Goal: Transaction & Acquisition: Purchase product/service

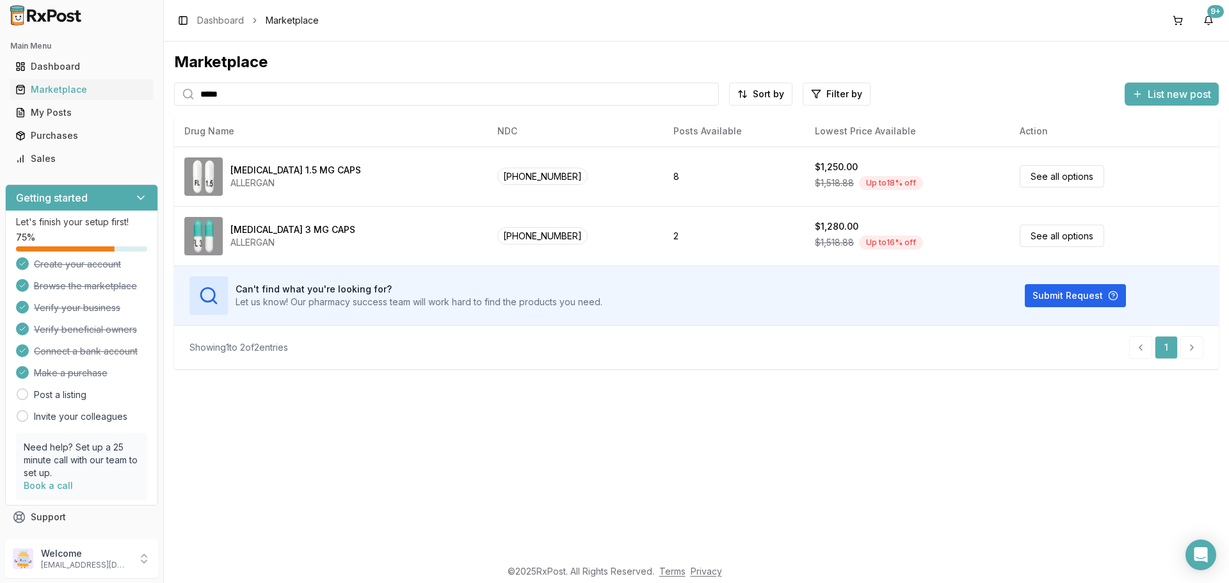
drag, startPoint x: 250, startPoint y: 95, endPoint x: 0, endPoint y: 142, distance: 254.0
click at [0, 142] on div "Main Menu Dashboard Marketplace My Posts Purchases Sales Getting started Let's …" at bounding box center [614, 291] width 1229 height 583
type input "******"
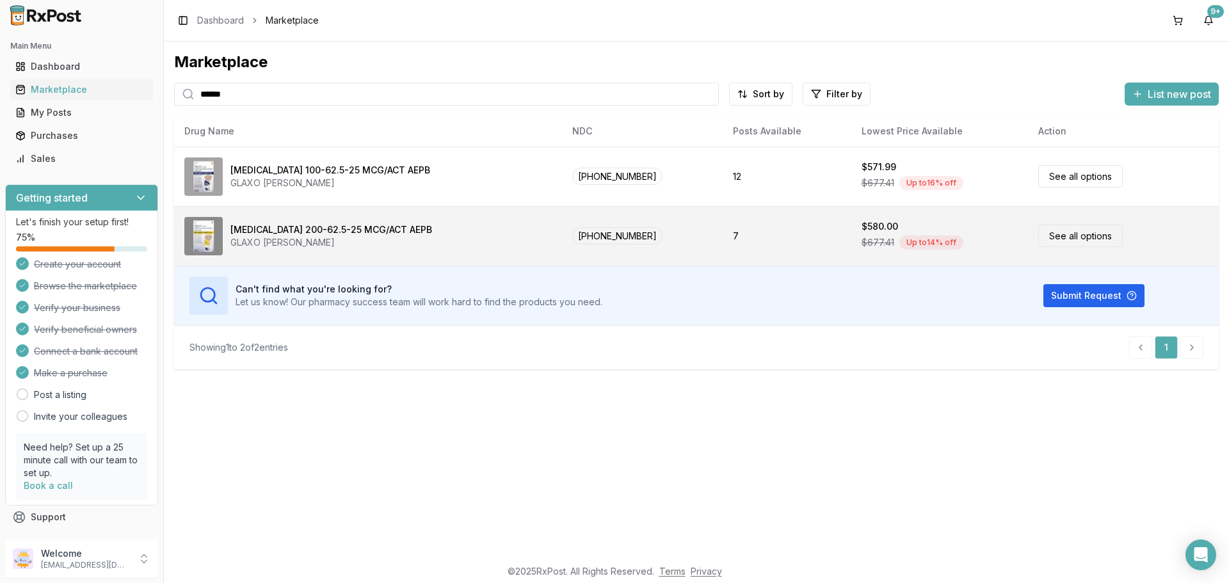
click at [1090, 232] on link "See all options" at bounding box center [1080, 236] width 84 height 22
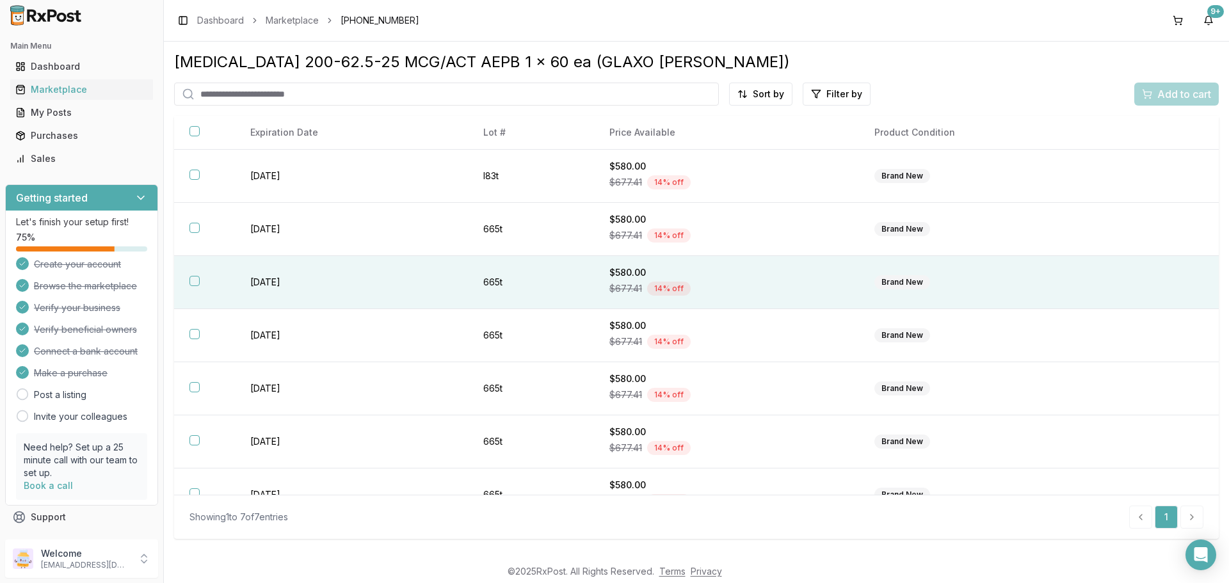
click at [193, 277] on button "button" at bounding box center [194, 281] width 10 height 10
click at [1189, 99] on span "Add to cart" at bounding box center [1184, 93] width 54 height 15
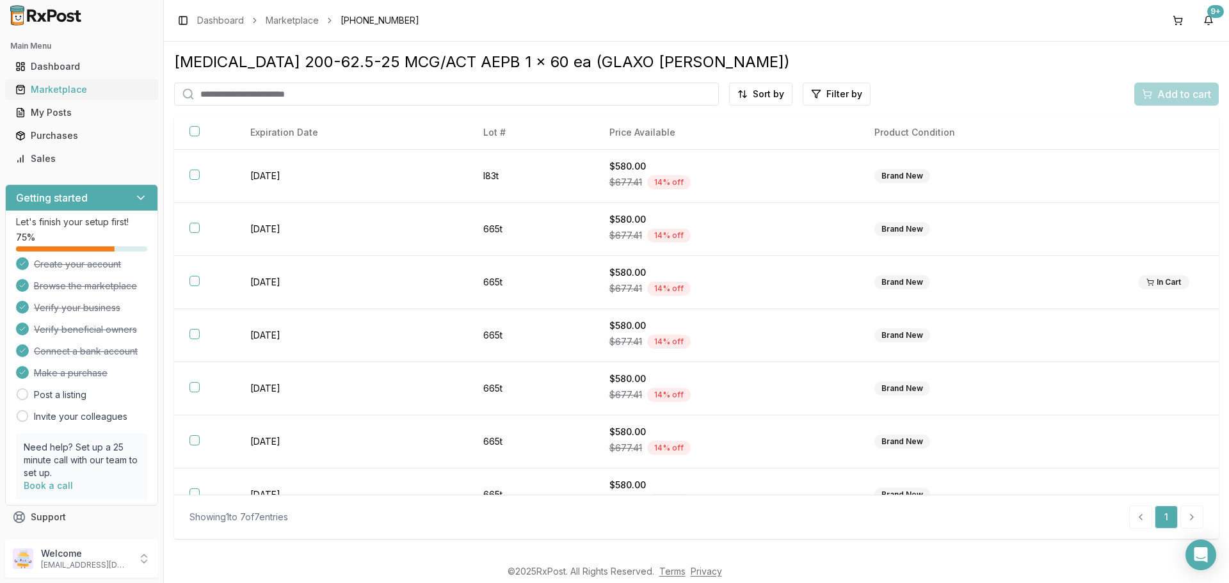
click at [76, 90] on div "Marketplace" at bounding box center [81, 89] width 133 height 13
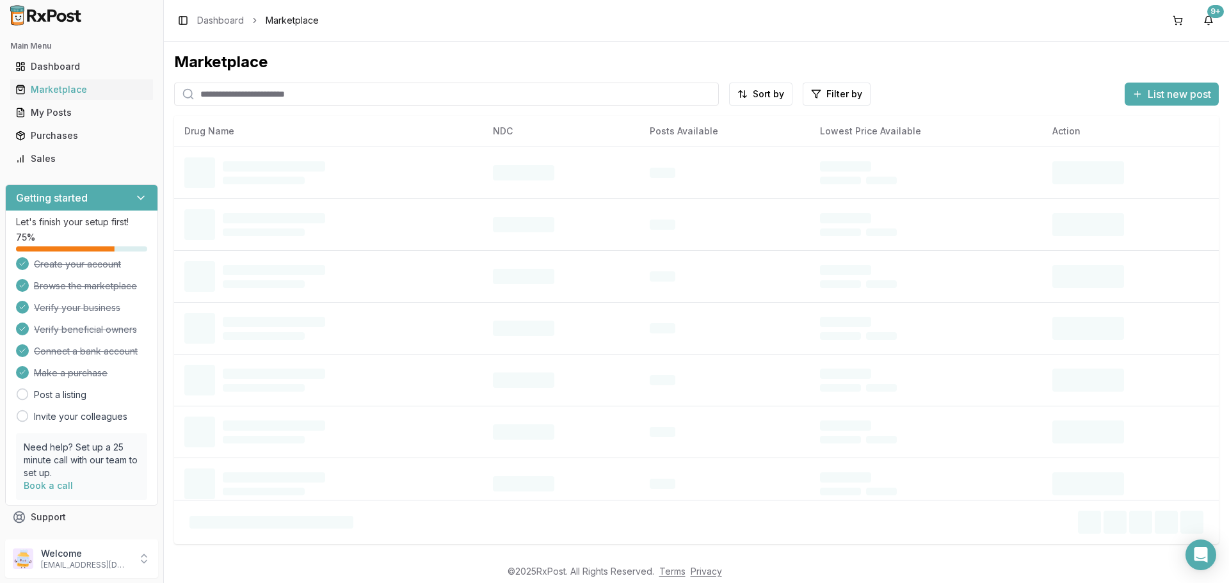
click at [328, 95] on input "search" at bounding box center [446, 94] width 545 height 23
type input "*******"
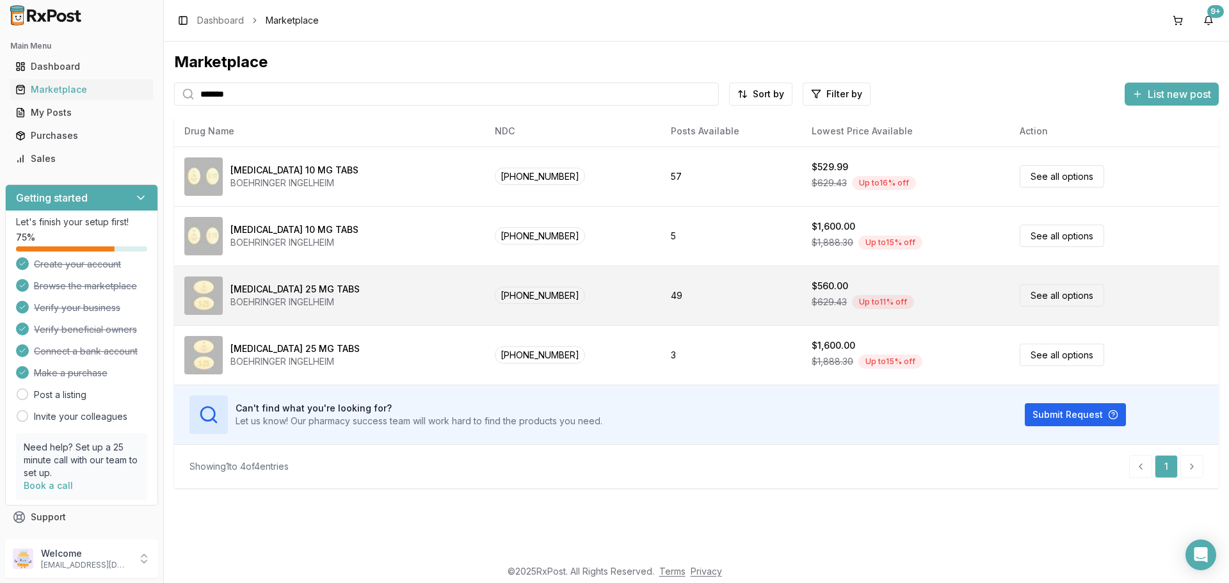
click at [1052, 298] on link "See all options" at bounding box center [1062, 295] width 84 height 22
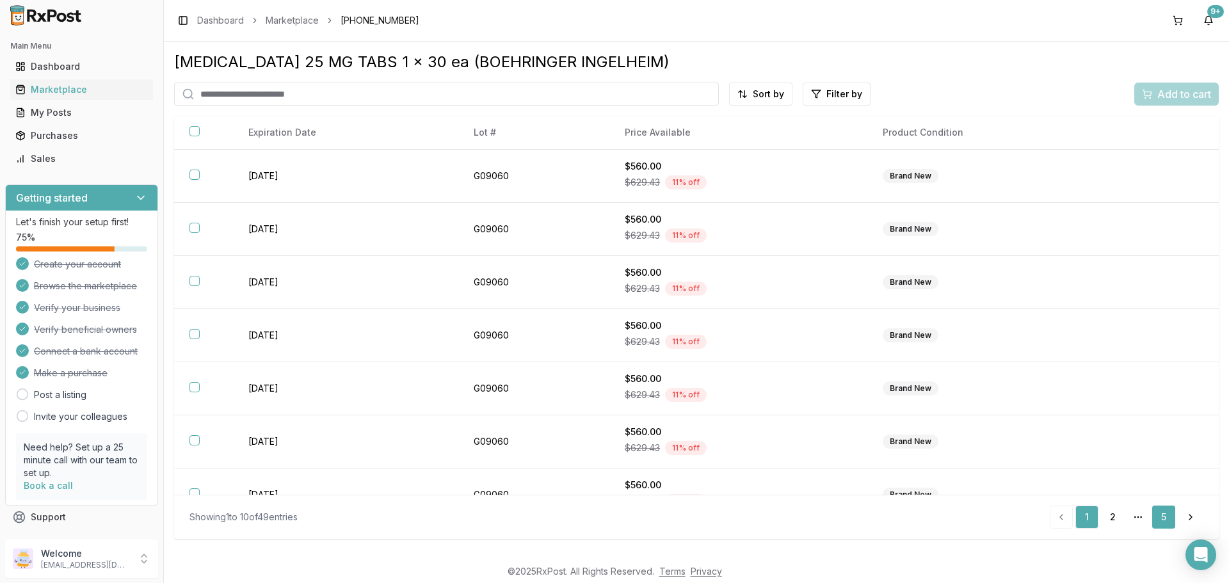
click at [1168, 515] on link "5" at bounding box center [1163, 517] width 23 height 23
click at [1144, 518] on link "4" at bounding box center [1140, 517] width 23 height 23
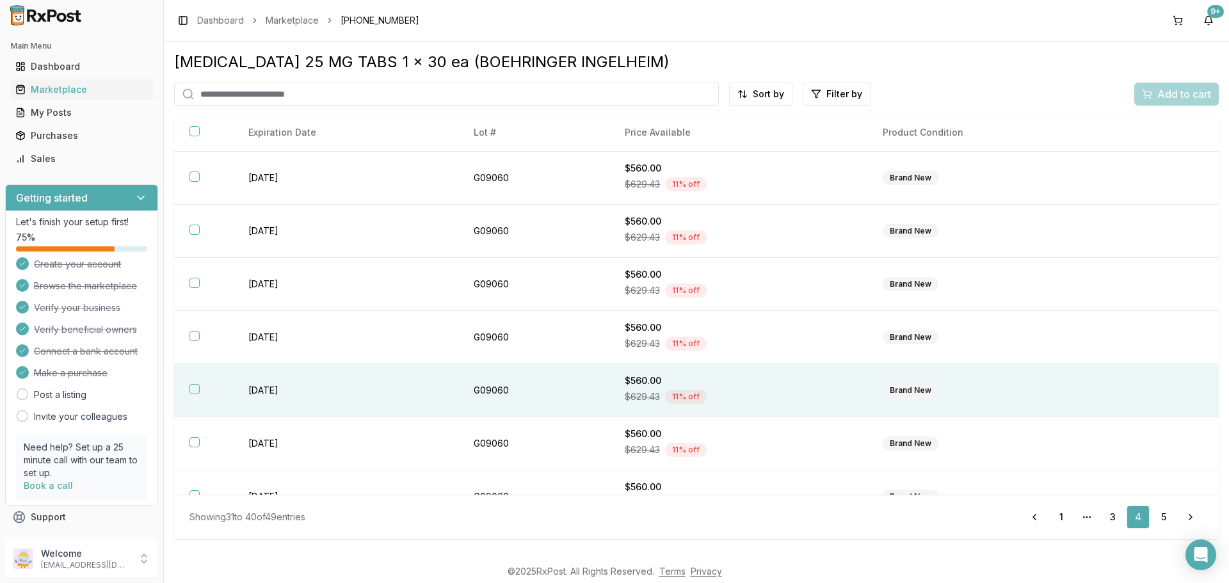
scroll to position [186, 0]
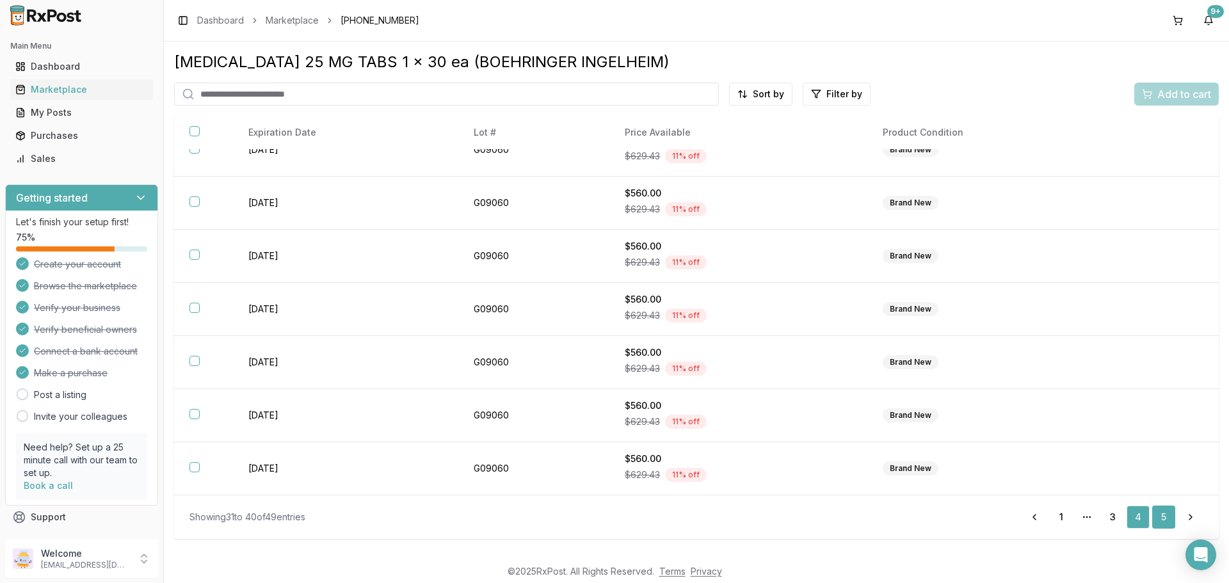
click at [1167, 513] on link "5" at bounding box center [1163, 517] width 23 height 23
click at [1090, 517] on link "1" at bounding box center [1089, 517] width 23 height 23
click at [1113, 520] on link "2" at bounding box center [1112, 517] width 23 height 23
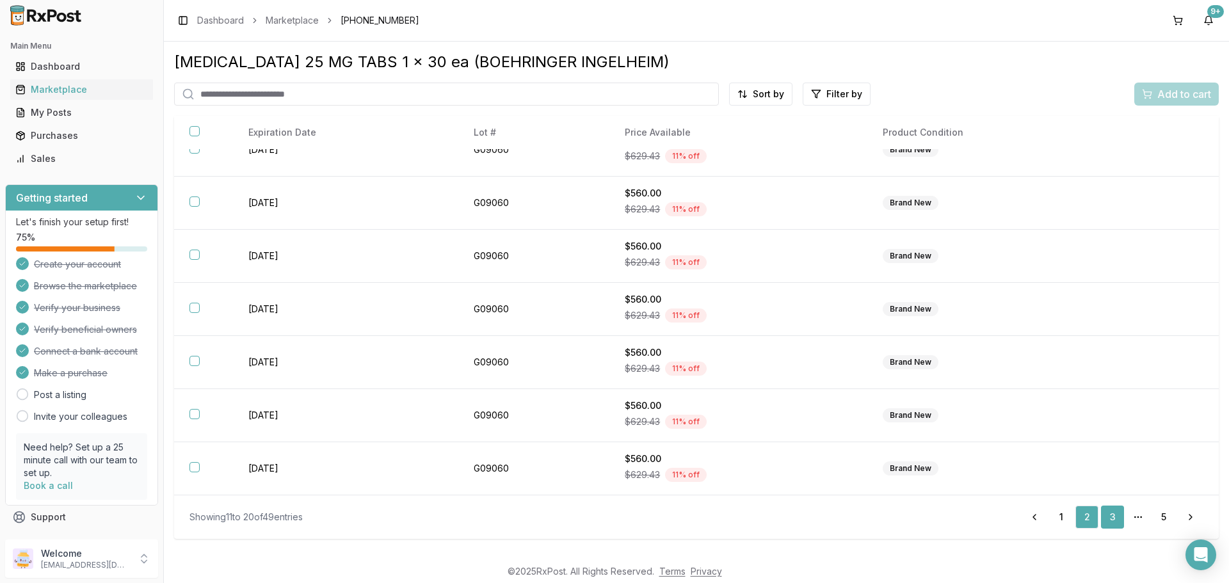
click at [1113, 516] on link "3" at bounding box center [1112, 517] width 23 height 23
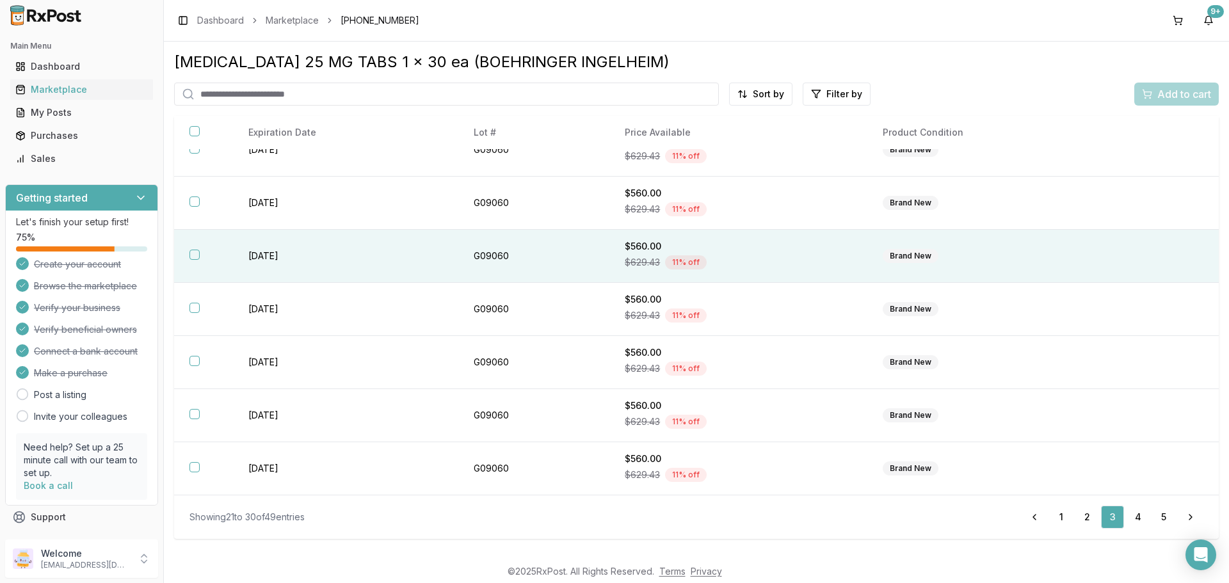
click at [195, 257] on button "button" at bounding box center [194, 255] width 10 height 10
click at [1172, 92] on span "Add to cart" at bounding box center [1184, 93] width 54 height 15
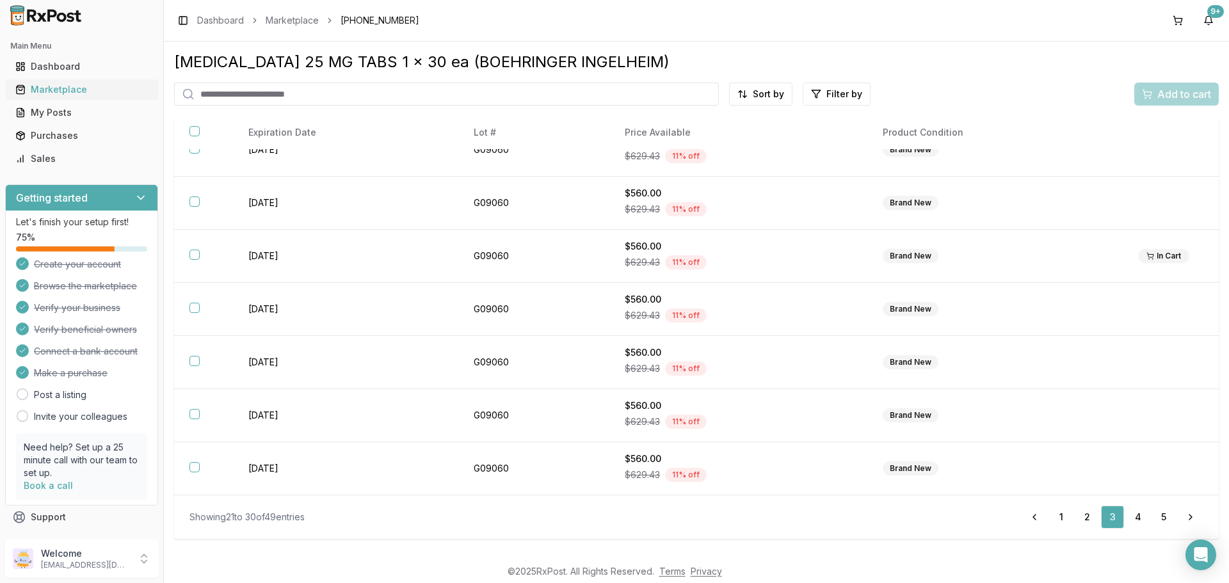
click at [54, 88] on div "Marketplace" at bounding box center [81, 89] width 133 height 13
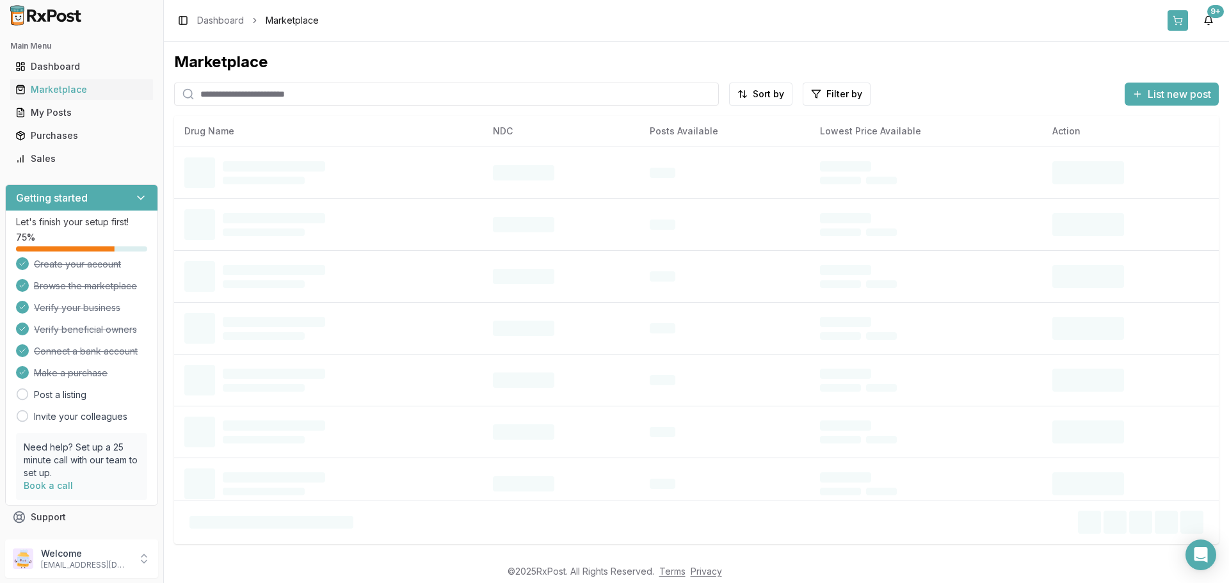
click at [1177, 19] on button at bounding box center [1178, 20] width 20 height 20
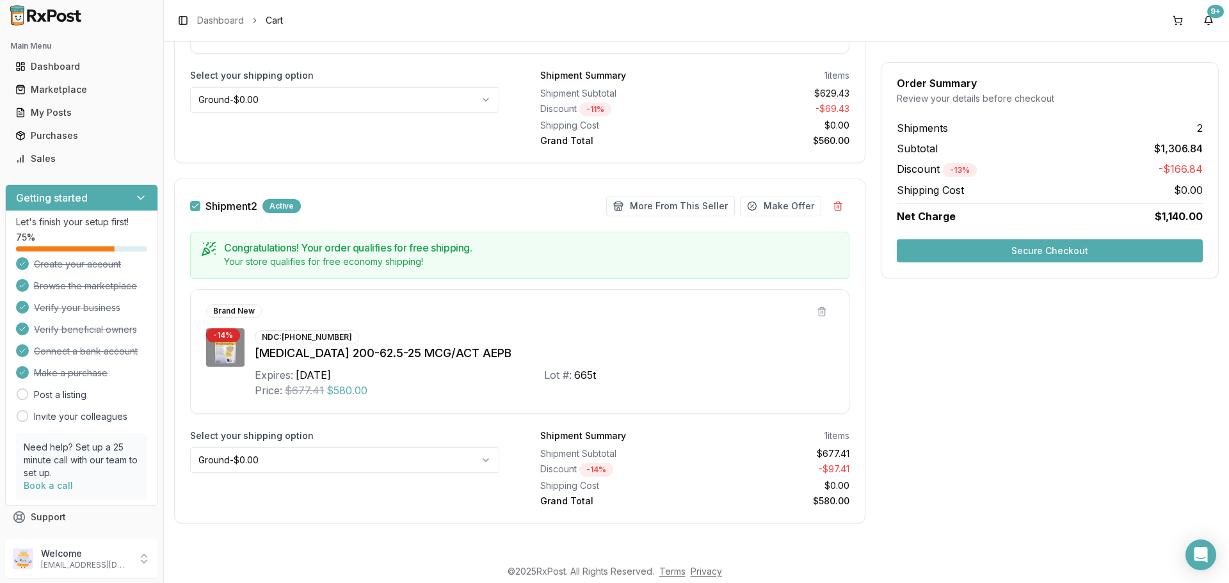
scroll to position [412, 0]
click at [682, 200] on button "More From This Seller" at bounding box center [670, 204] width 129 height 20
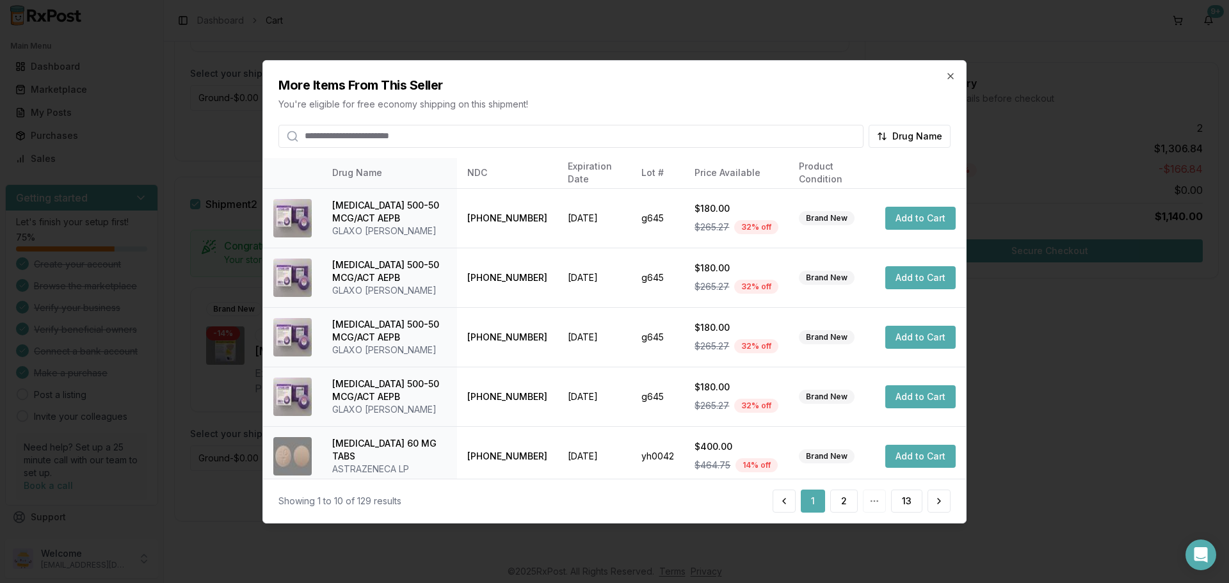
click at [473, 137] on input "search" at bounding box center [570, 135] width 585 height 23
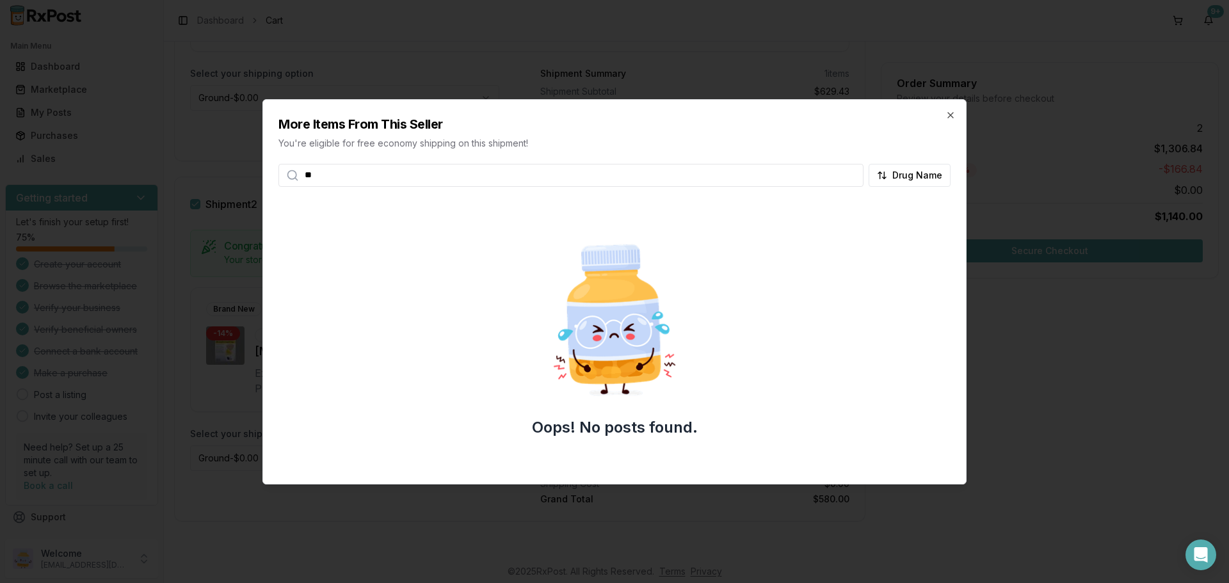
type input "*"
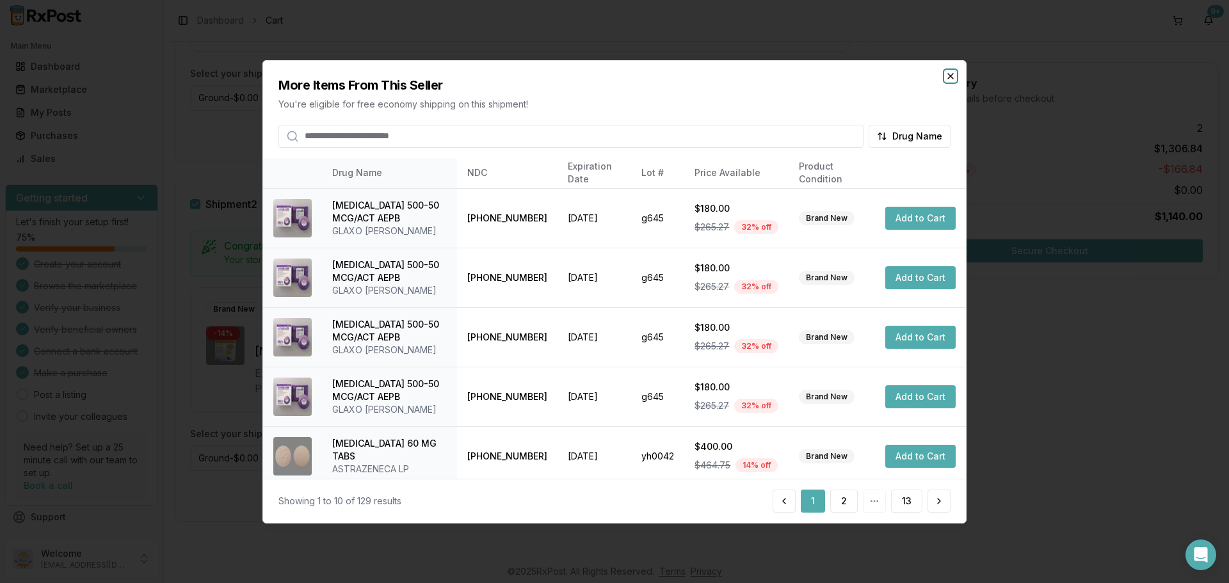
click at [947, 73] on icon "button" at bounding box center [950, 75] width 10 height 10
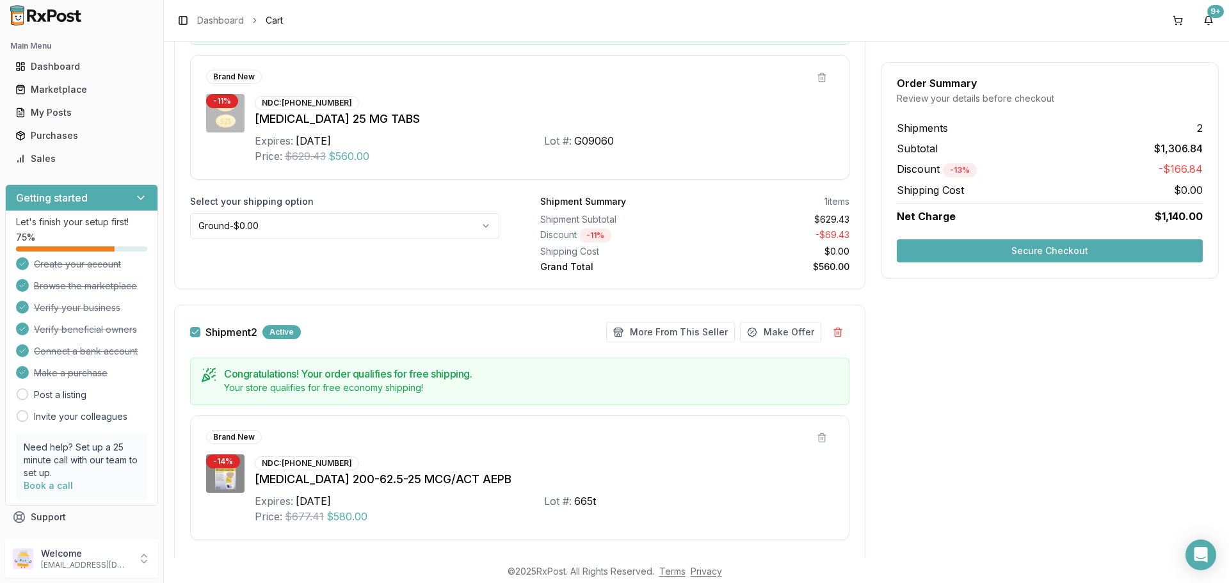
scroll to position [156, 0]
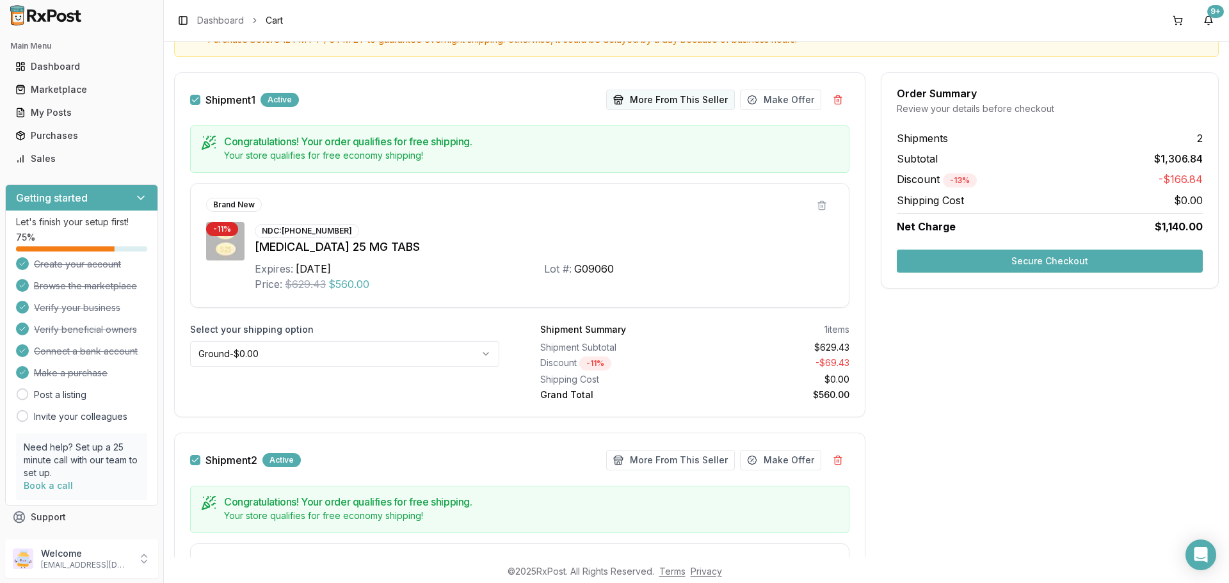
click at [661, 100] on button "More From This Seller" at bounding box center [670, 100] width 129 height 20
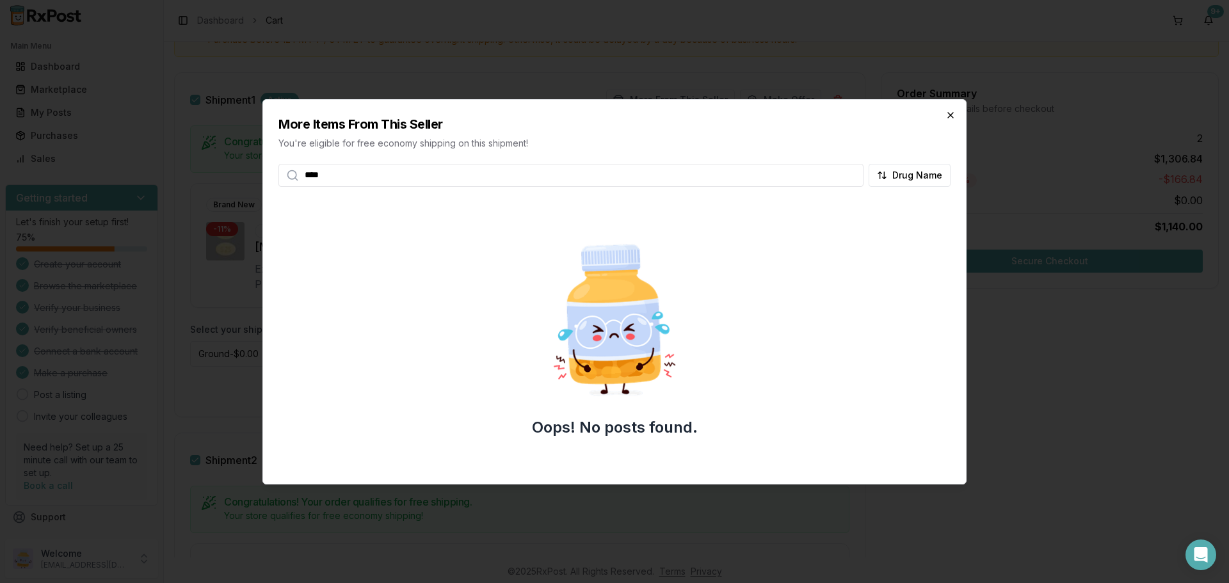
type input "****"
click at [948, 113] on icon "button" at bounding box center [950, 115] width 10 height 10
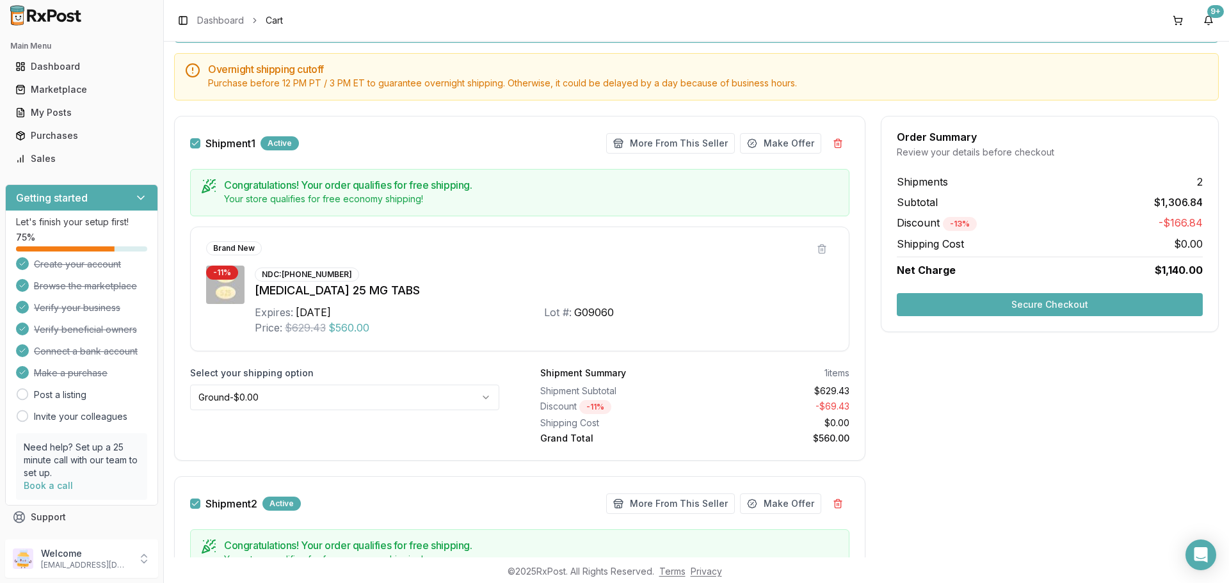
scroll to position [92, 0]
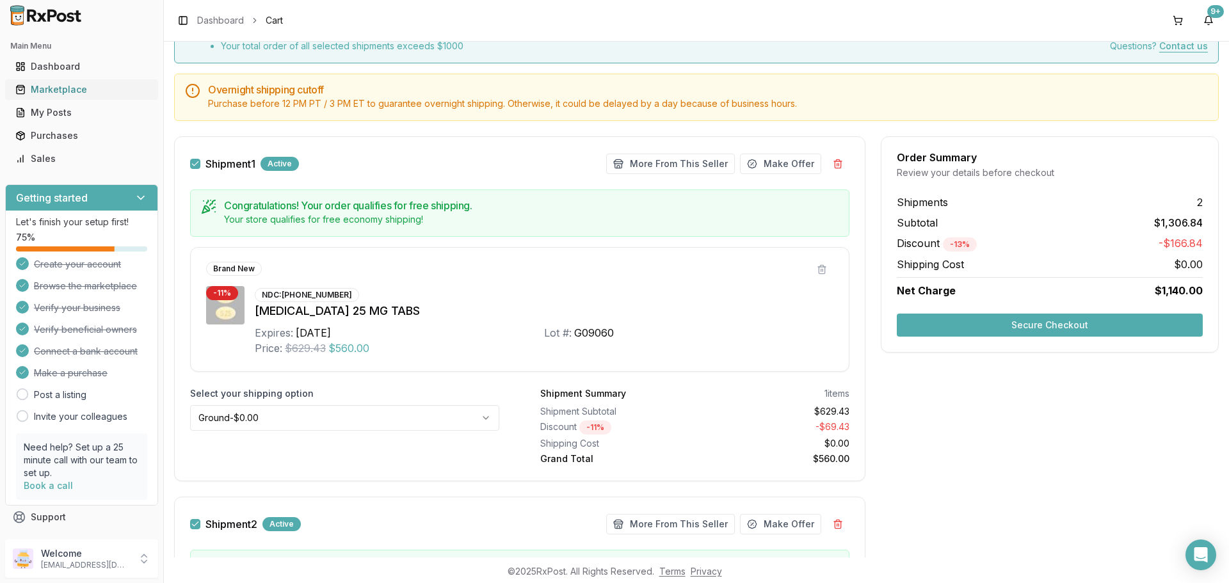
click at [70, 84] on div "Marketplace" at bounding box center [81, 89] width 133 height 13
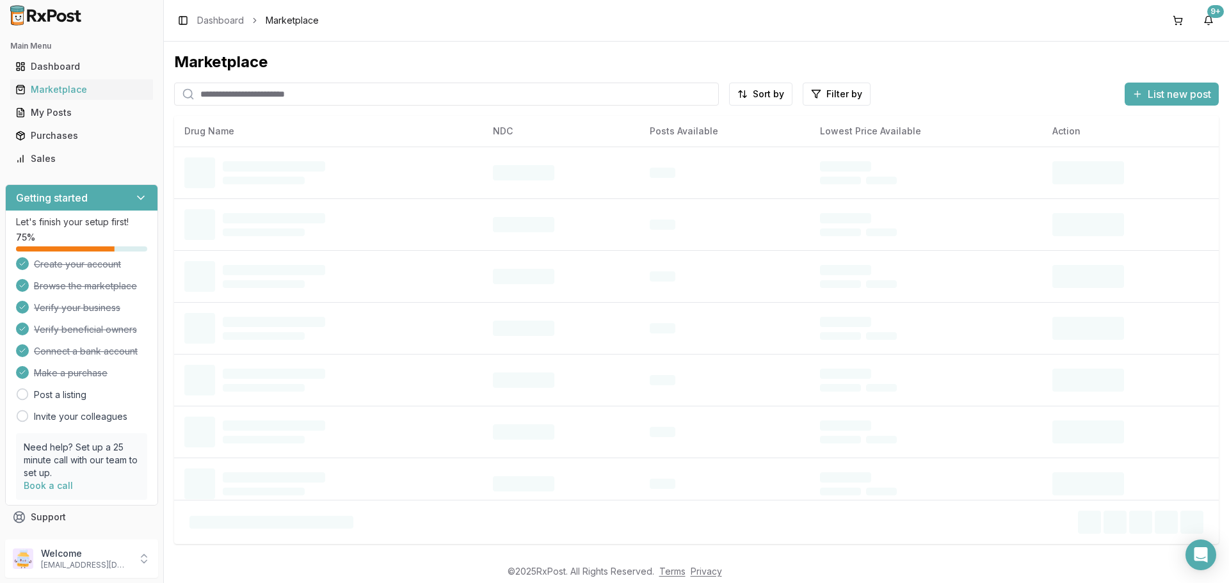
click at [346, 93] on input "search" at bounding box center [446, 94] width 545 height 23
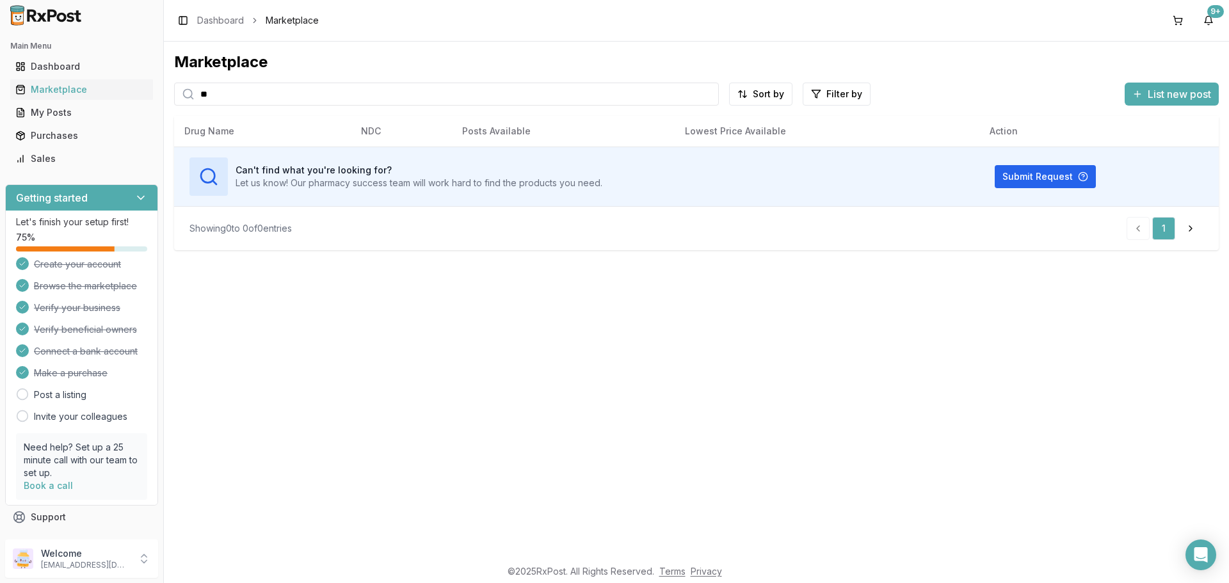
type input "*"
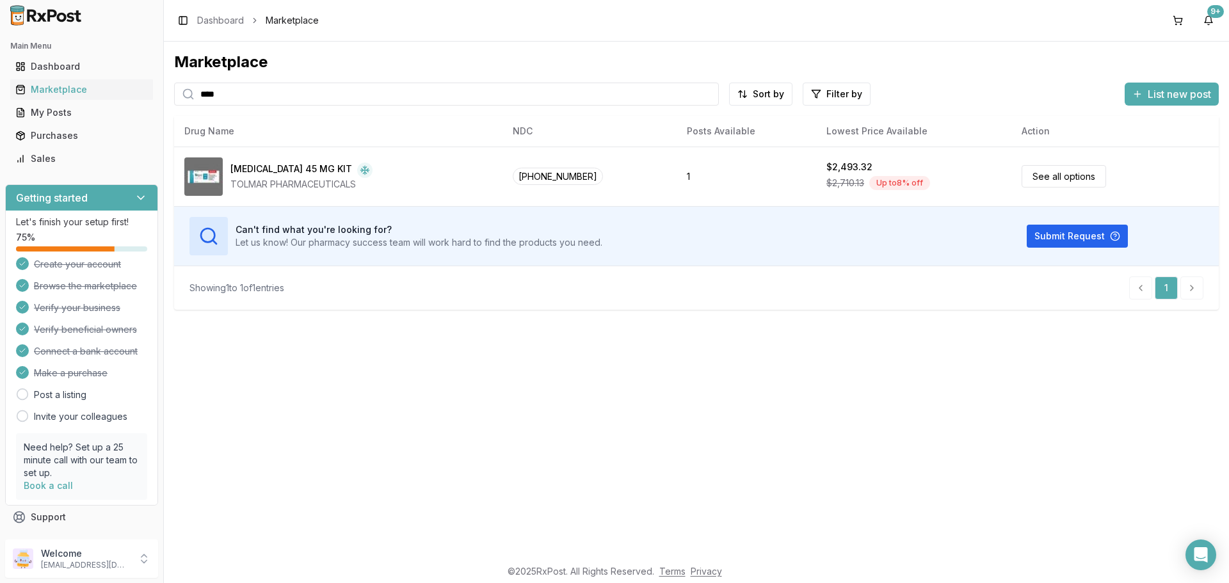
type input "****"
